Goal: Information Seeking & Learning: Learn about a topic

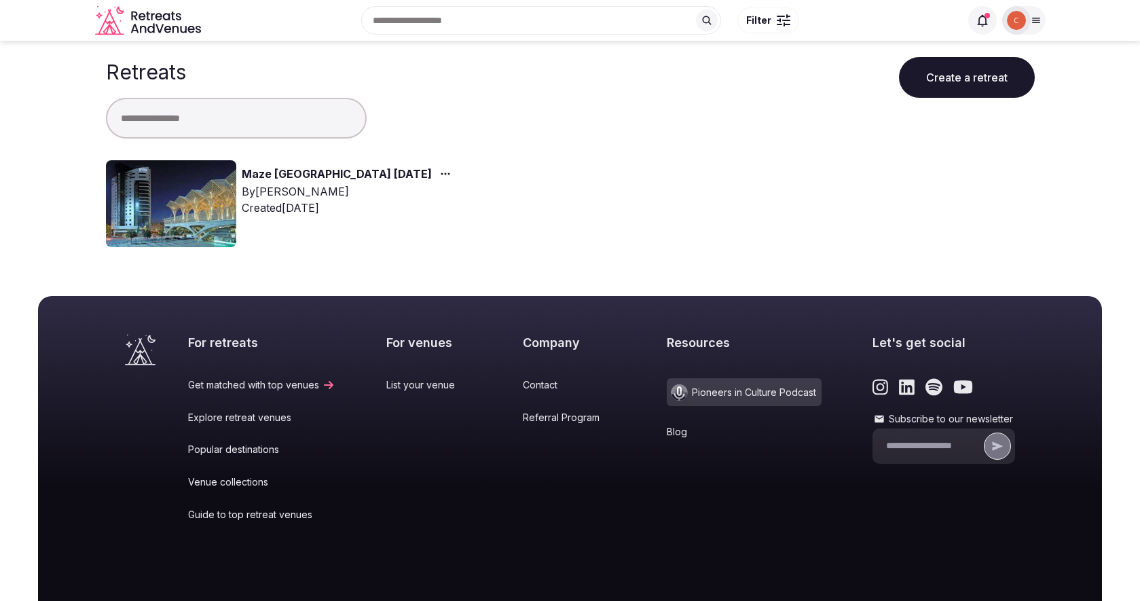
click at [310, 174] on link "Maze [GEOGRAPHIC_DATA] [DATE]" at bounding box center [337, 175] width 190 height 18
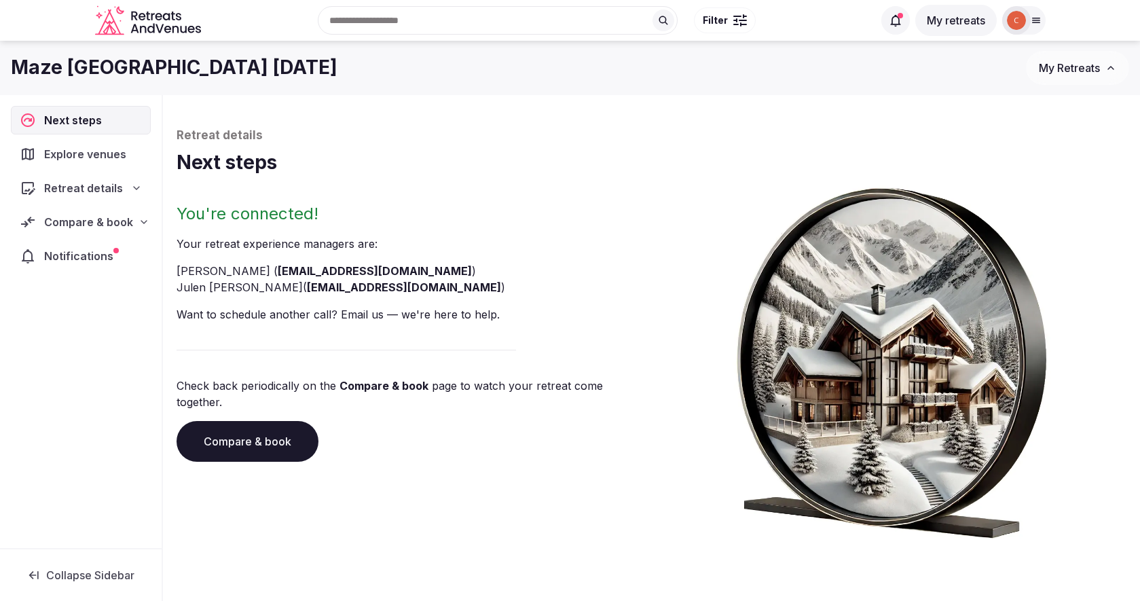
click at [84, 208] on div "Compare & book" at bounding box center [81, 222] width 140 height 29
click at [98, 252] on span "Shortlisted venues (5)" at bounding box center [85, 249] width 105 height 14
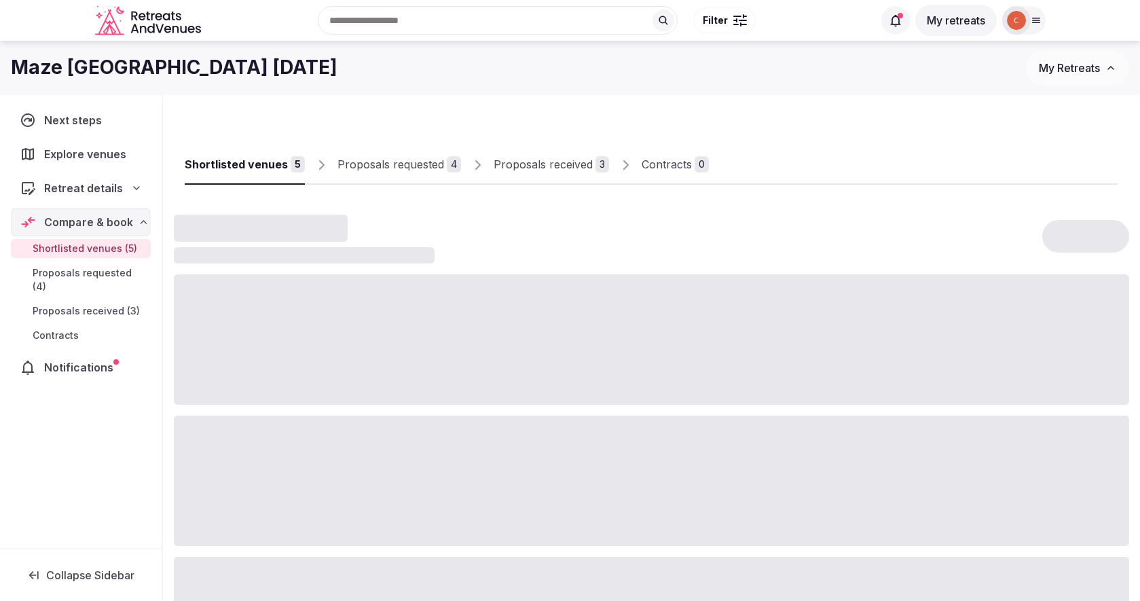
click at [528, 164] on div "Proposals received" at bounding box center [542, 164] width 99 height 16
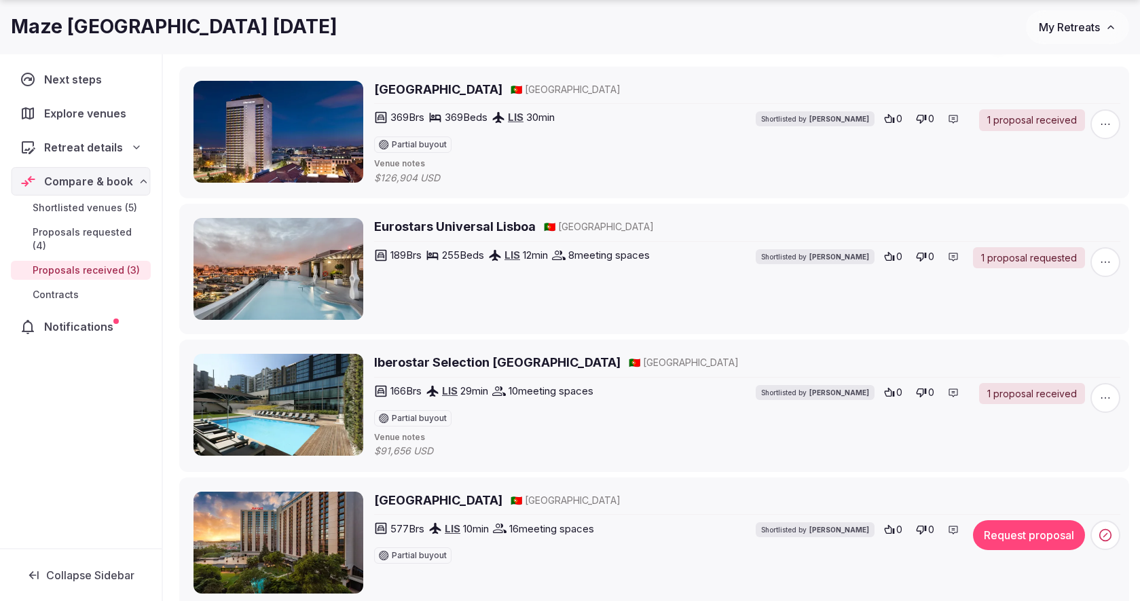
scroll to position [207, 0]
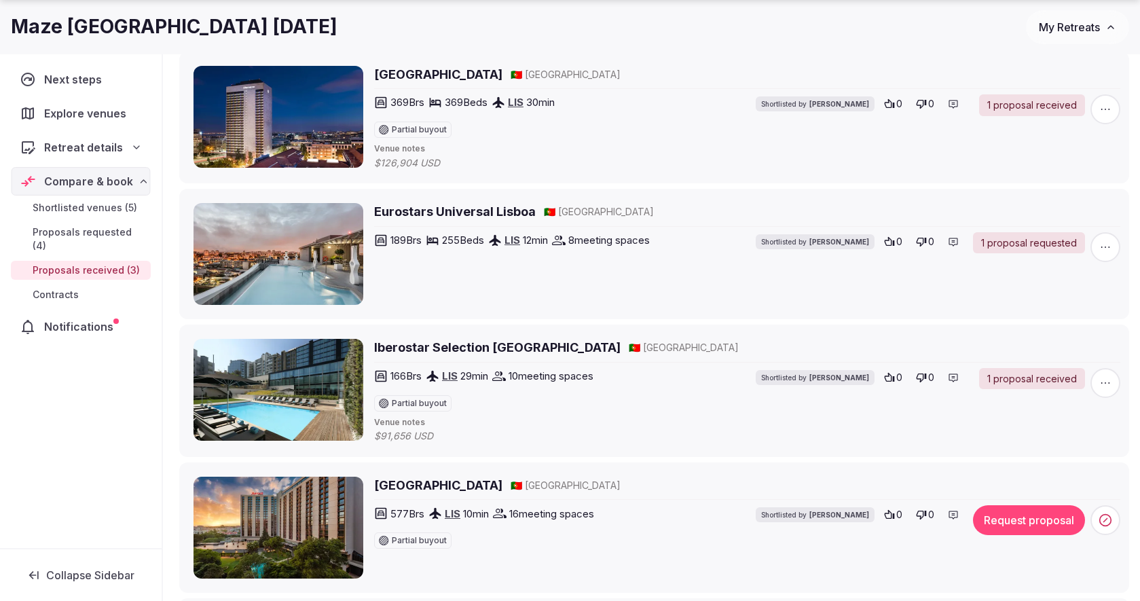
click at [441, 352] on h2 "Iberostar Selection [GEOGRAPHIC_DATA]" at bounding box center [497, 347] width 246 height 17
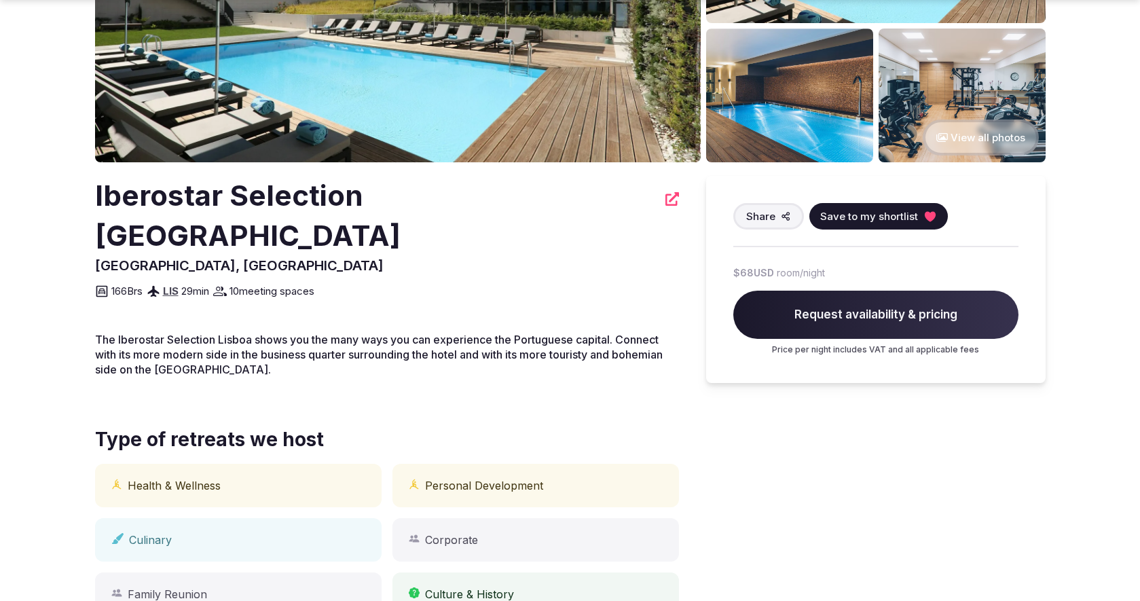
scroll to position [237, 0]
